Goal: Transaction & Acquisition: Purchase product/service

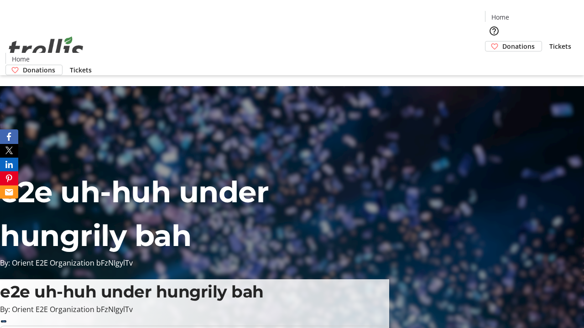
click at [502, 41] on span "Donations" at bounding box center [518, 46] width 32 height 10
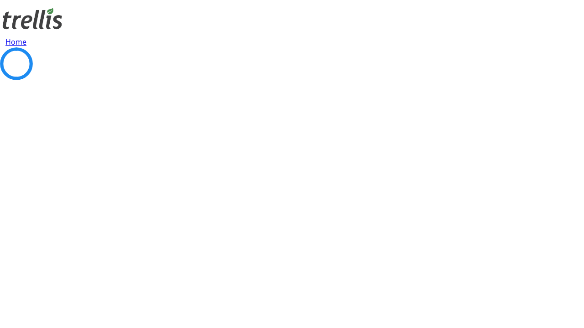
select select "CA"
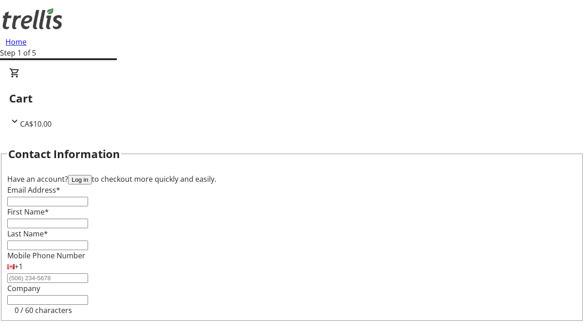
click at [92, 175] on button "Log in" at bounding box center [80, 180] width 24 height 10
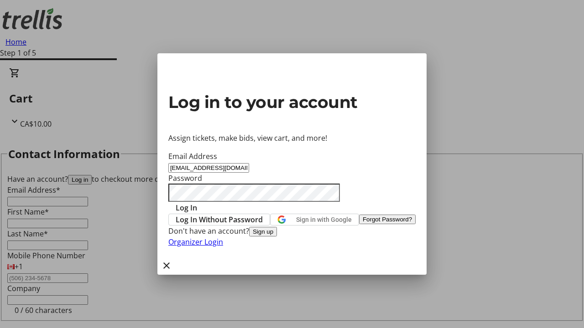
type input "[EMAIL_ADDRESS][DOMAIN_NAME]"
click at [197, 202] on span "Log In" at bounding box center [186, 207] width 21 height 11
